Goal: Task Accomplishment & Management: Manage account settings

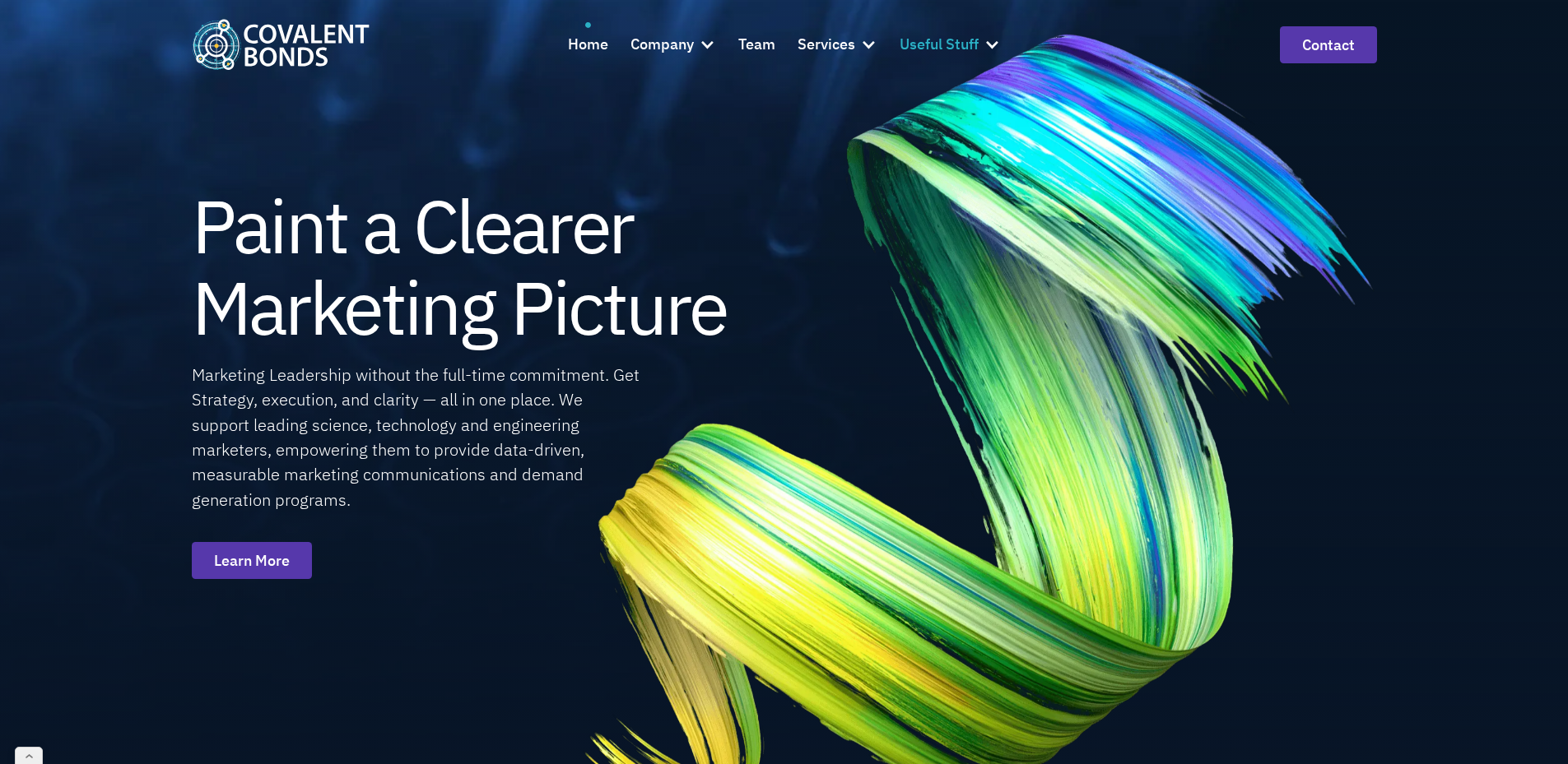
click at [921, 41] on div "Useful Stuff" at bounding box center [939, 45] width 79 height 24
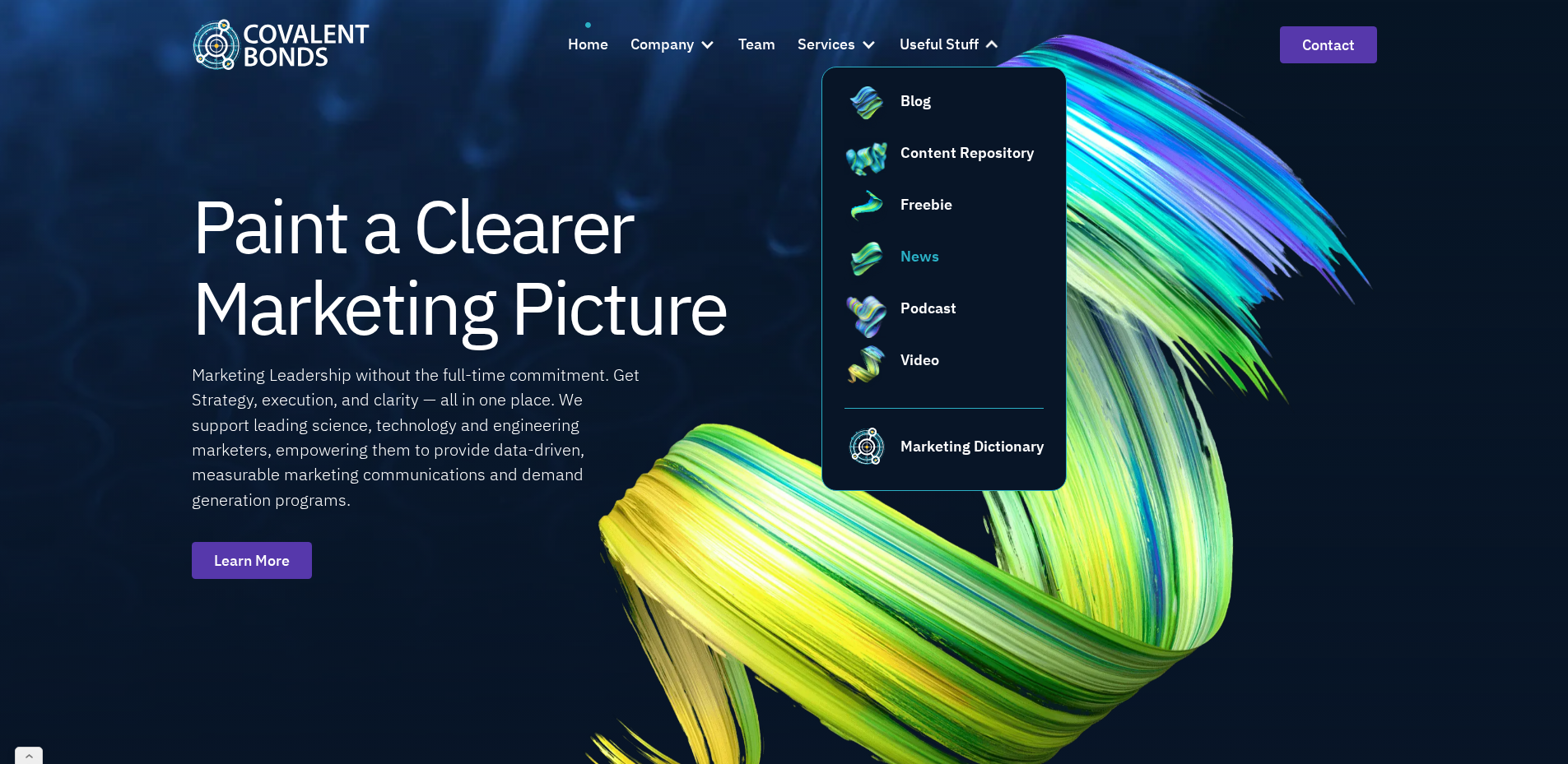
click at [902, 248] on div "News" at bounding box center [920, 256] width 39 height 22
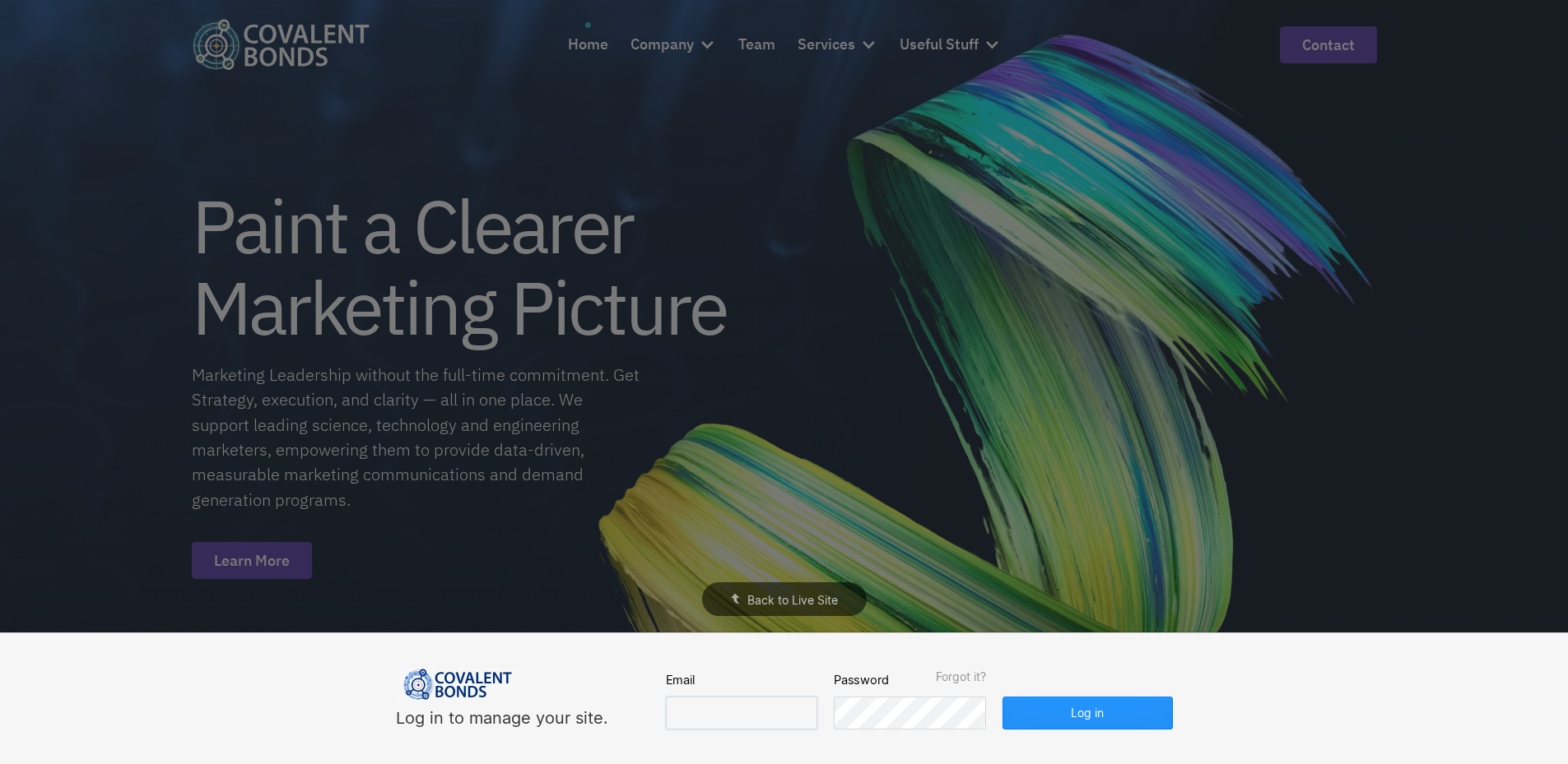
click at [723, 711] on input "email" at bounding box center [741, 713] width 152 height 33
click at [750, 704] on input "email" at bounding box center [741, 713] width 152 height 33
click at [806, 742] on div "Log in to manage your site. Email Password Forgot it? Log in" at bounding box center [784, 698] width 790 height 131
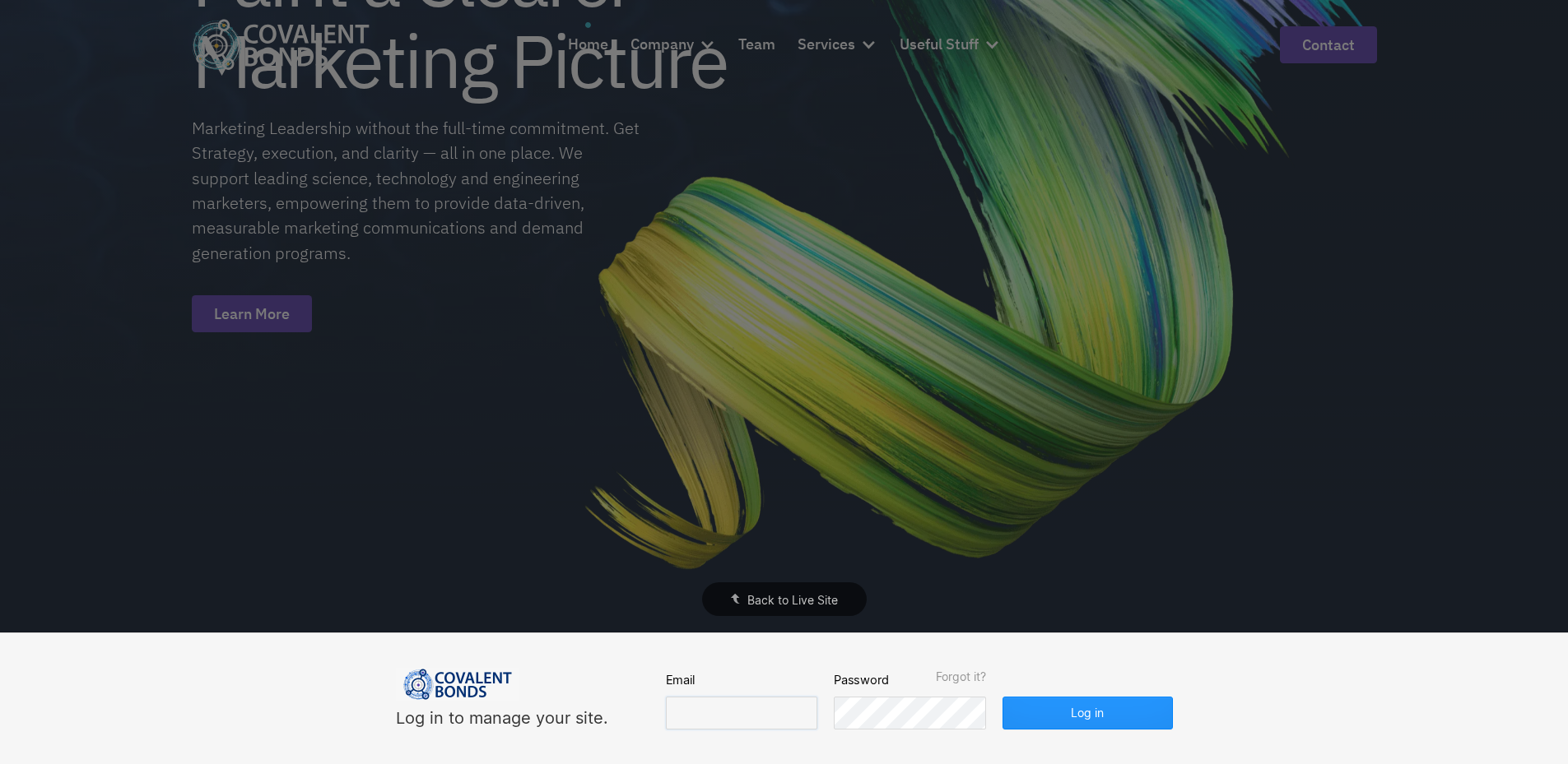
click at [737, 725] on input "email" at bounding box center [741, 713] width 152 height 33
click at [739, 721] on input "email" at bounding box center [741, 713] width 152 height 33
click at [705, 718] on input "email" at bounding box center [741, 713] width 152 height 33
type input "edy@covalentbonds.com"
click at [1087, 721] on button "Log in" at bounding box center [1087, 713] width 169 height 33
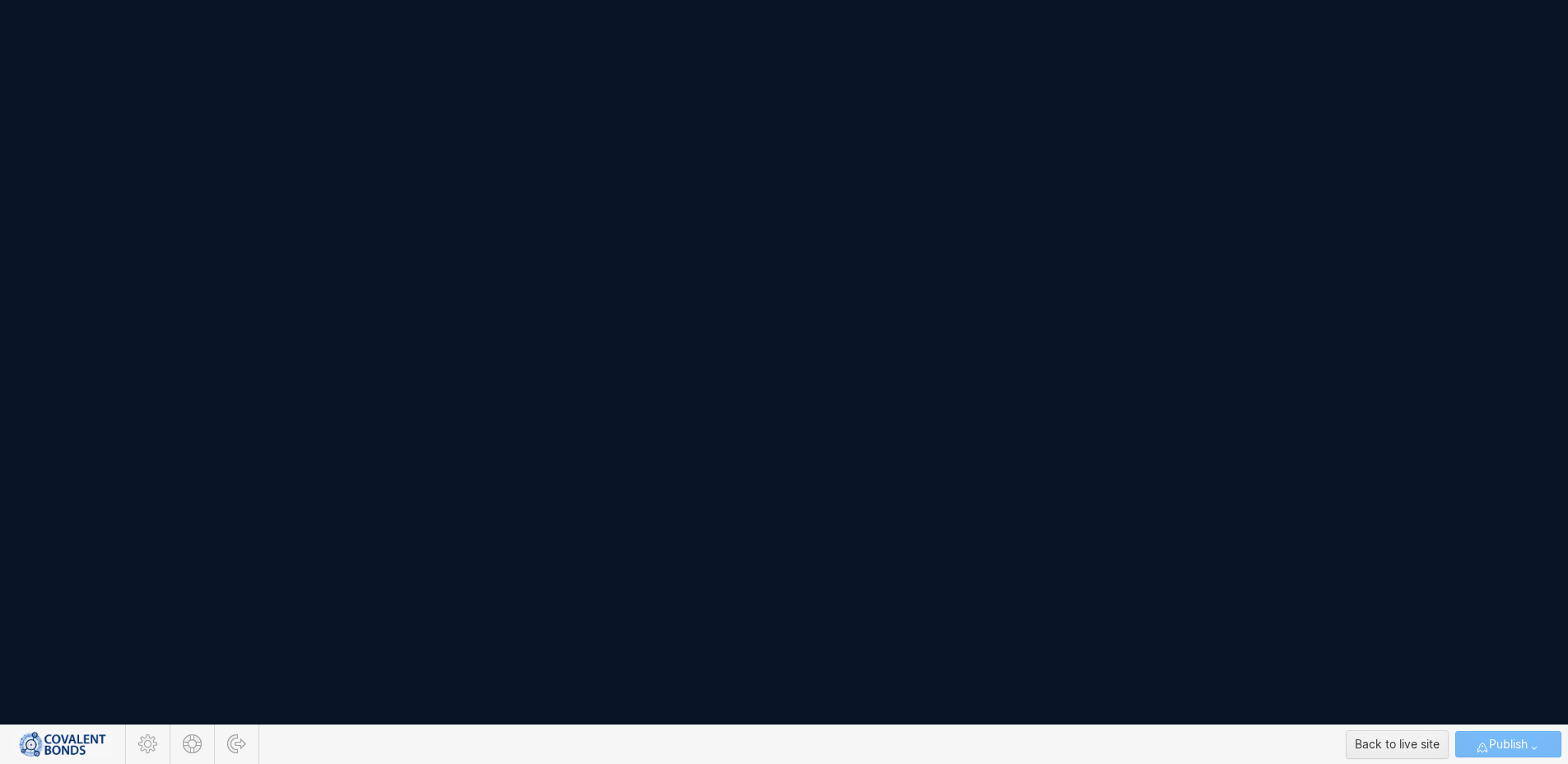
scroll to position [0, 0]
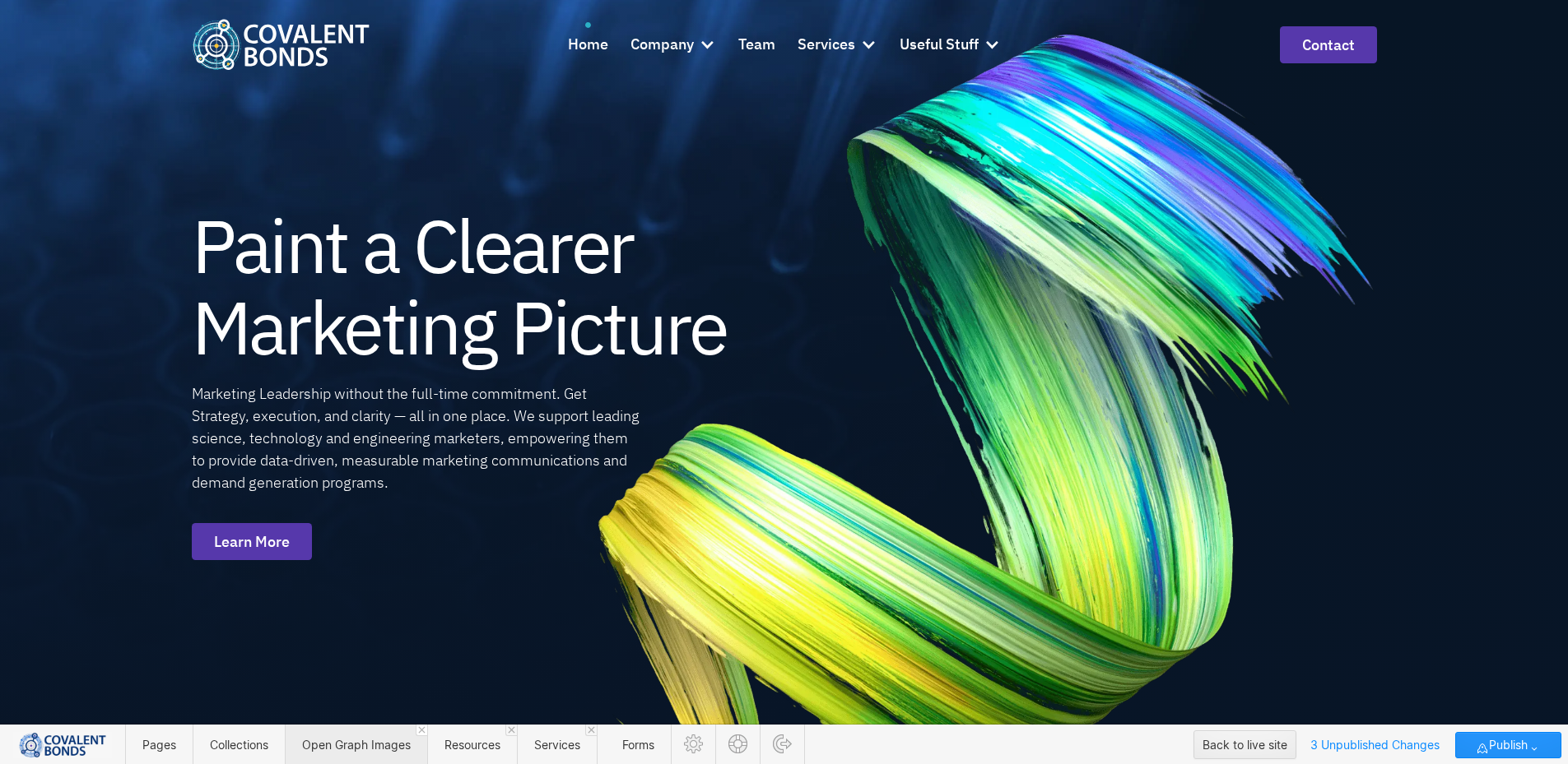
click at [421, 731] on icon at bounding box center [422, 730] width 7 height 7
click at [344, 746] on span "Resources" at bounding box center [330, 744] width 56 height 14
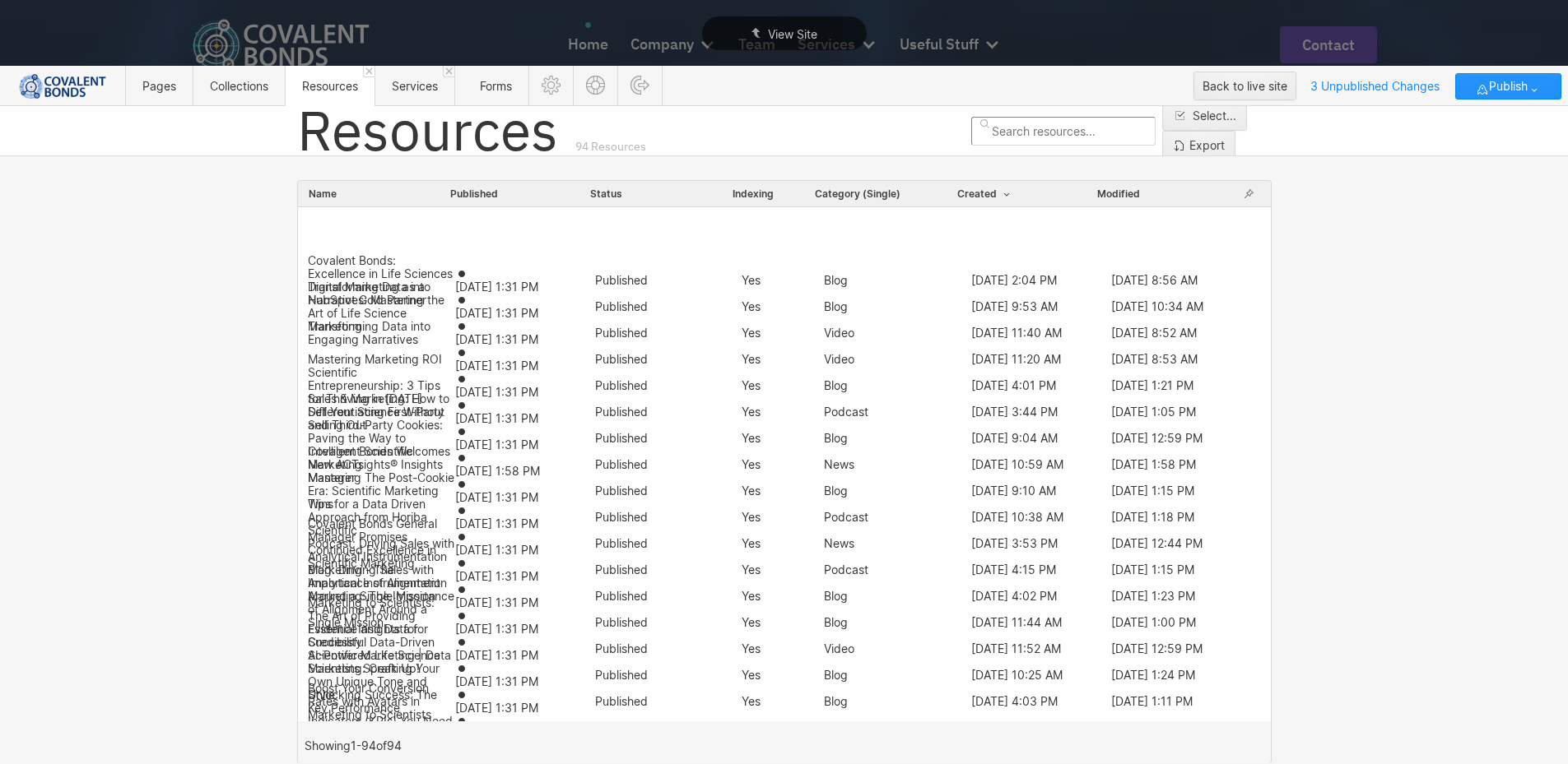
scroll to position [576, 0]
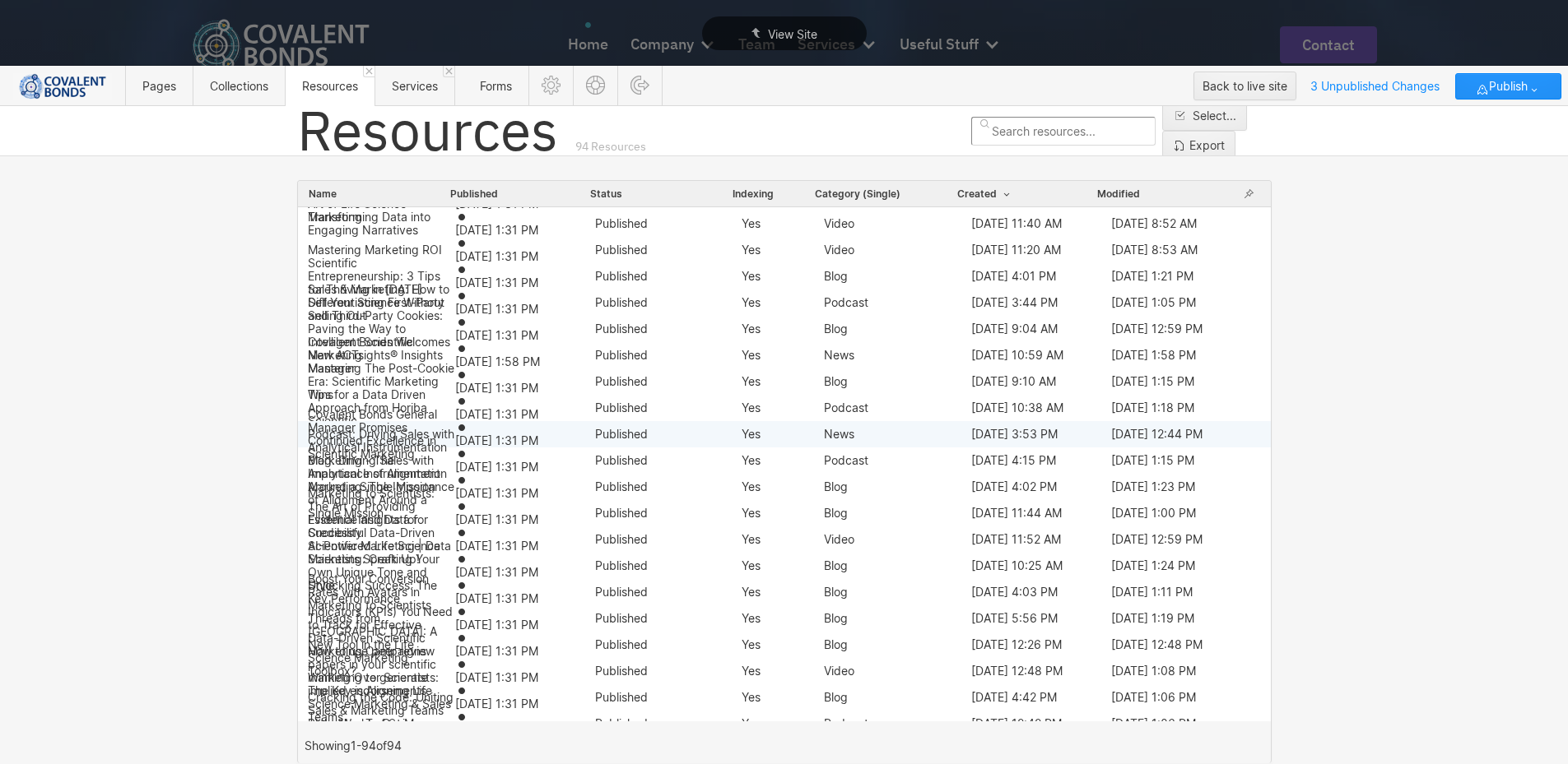
click at [524, 440] on span "Apr 23, 2025 1:31 PM" at bounding box center [495, 440] width 83 height 14
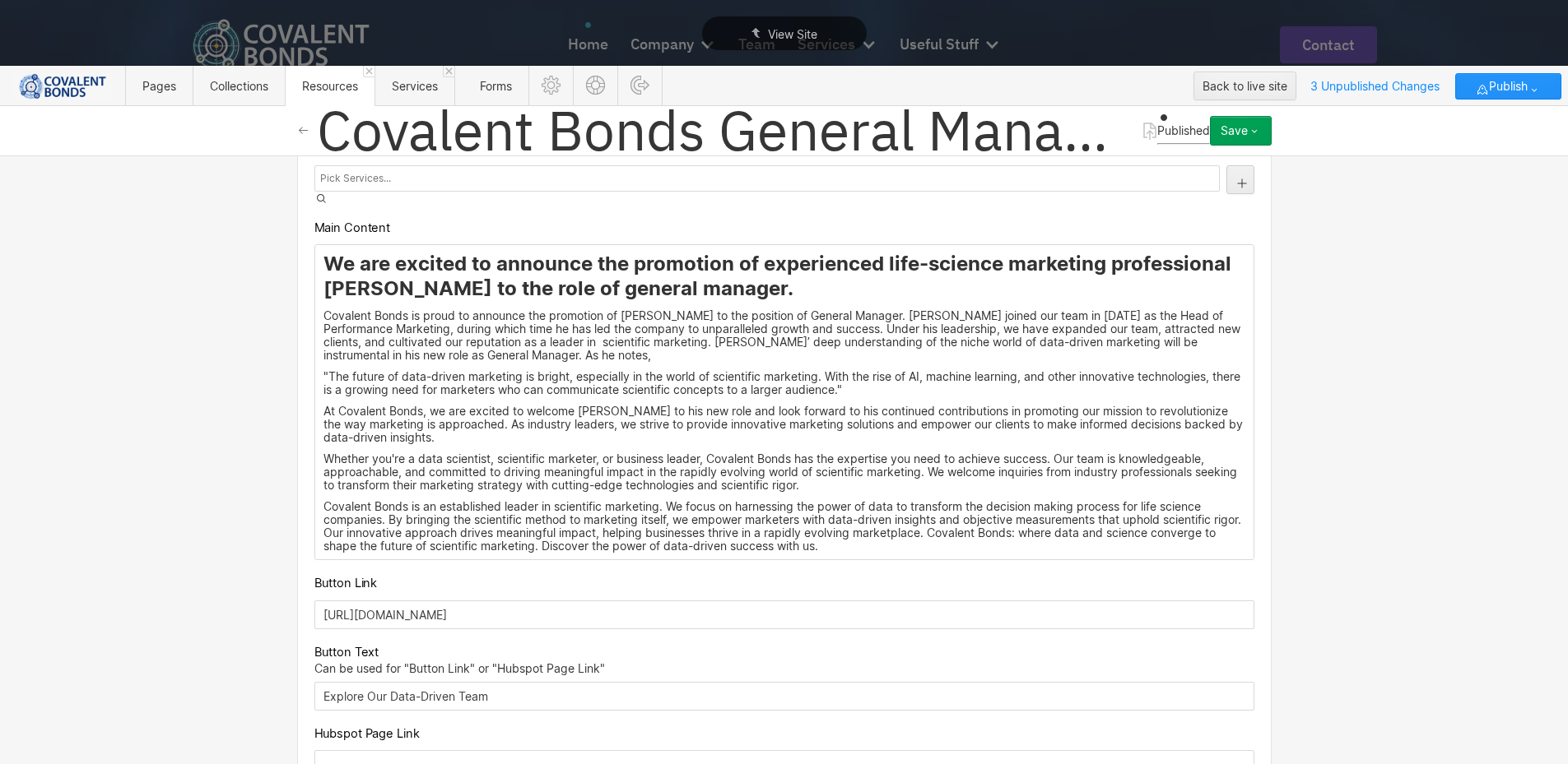
scroll to position [1151, 0]
click at [1162, 599] on input "https://www.covalentbonds.com/team?utm_campaign=Promotions_&_new_hires&utm_medi…" at bounding box center [784, 613] width 939 height 29
drag, startPoint x: 1162, startPoint y: 517, endPoint x: 297, endPoint y: 521, distance: 865.0
click at [297, 521] on div "Custom fields Date 10/18/2023 Meta Title Covalent Bonds: Continued Excellence i…" at bounding box center [784, 194] width 974 height 1886
click at [421, 67] on span "Services" at bounding box center [414, 86] width 80 height 40
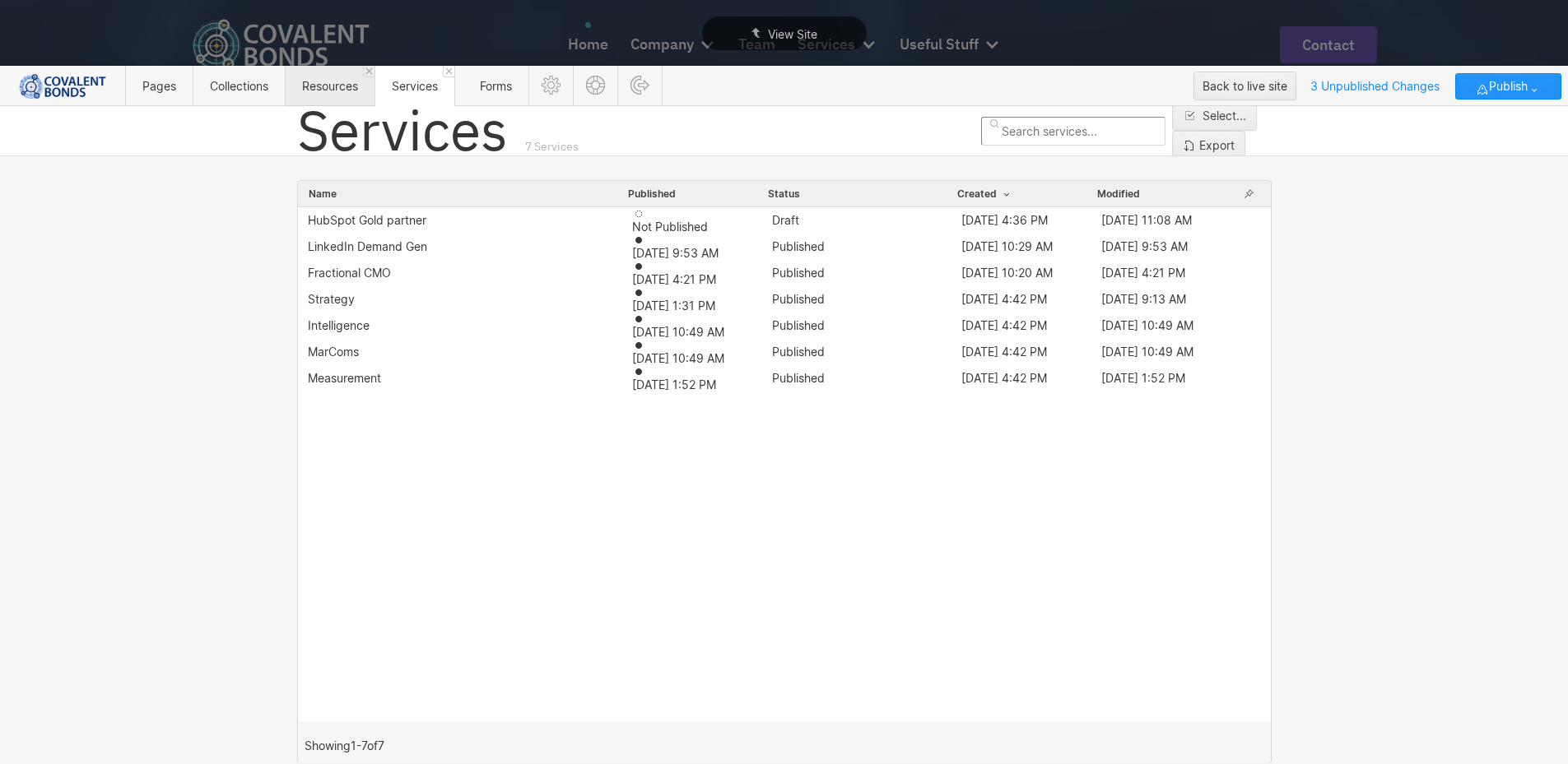
click at [322, 84] on span "Resources" at bounding box center [330, 86] width 56 height 14
